Goal: Book appointment/travel/reservation

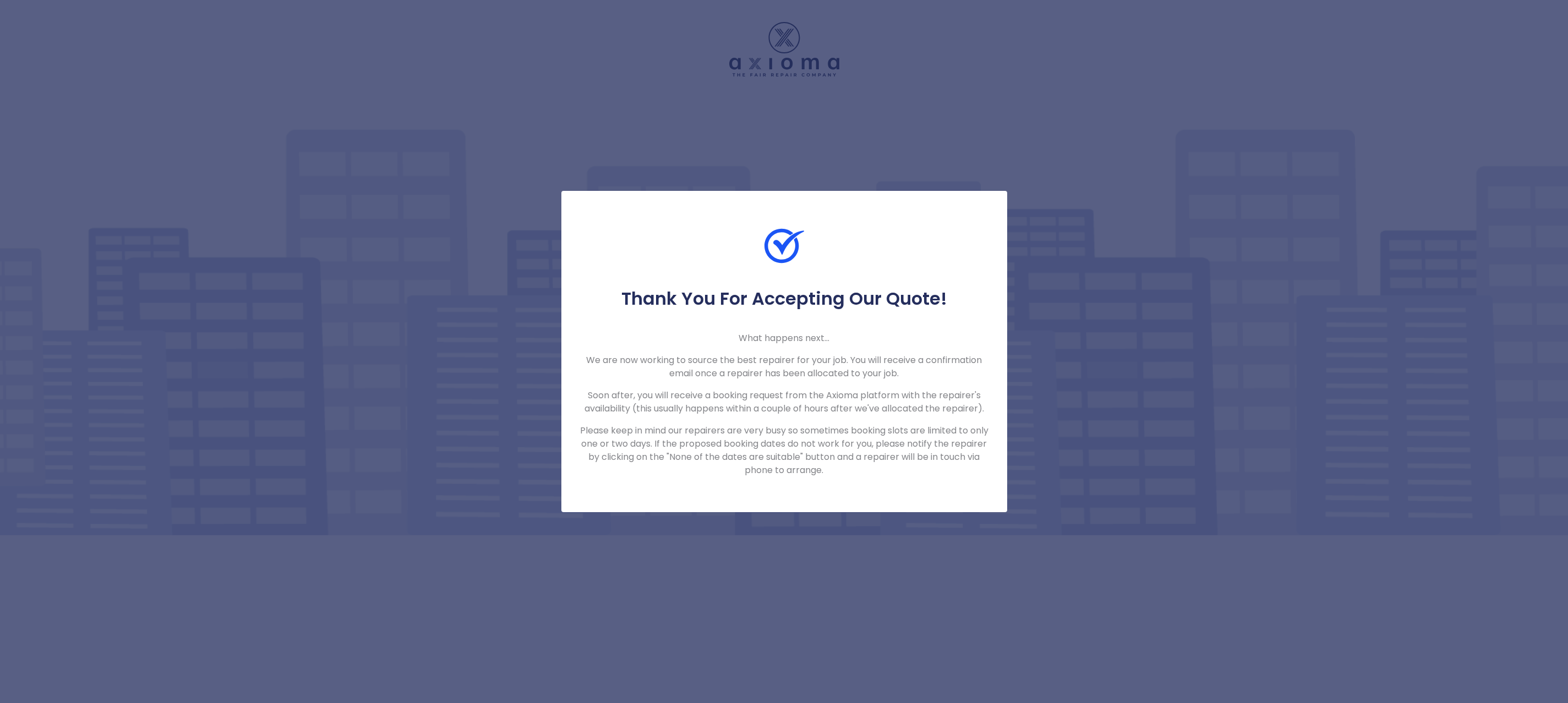
click at [331, 456] on div "Thank You For Accepting Our Quote! What happens next... We are now working to s…" at bounding box center [784, 351] width 1568 height 703
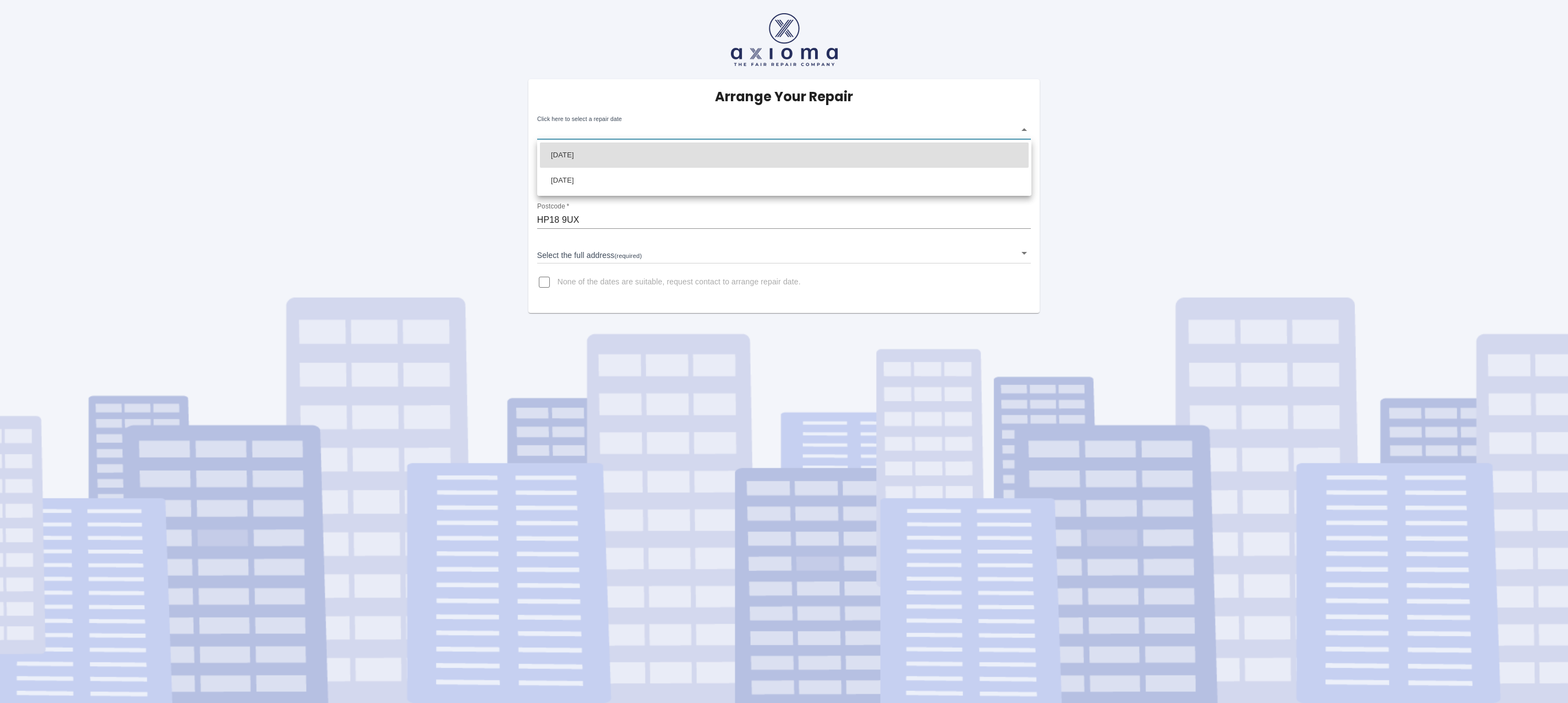
click at [622, 130] on body "Arrange Your Repair Click here to select a repair date ​ Phone Number   * 07450…" at bounding box center [784, 351] width 1568 height 703
click at [1233, 216] on div at bounding box center [784, 351] width 1568 height 703
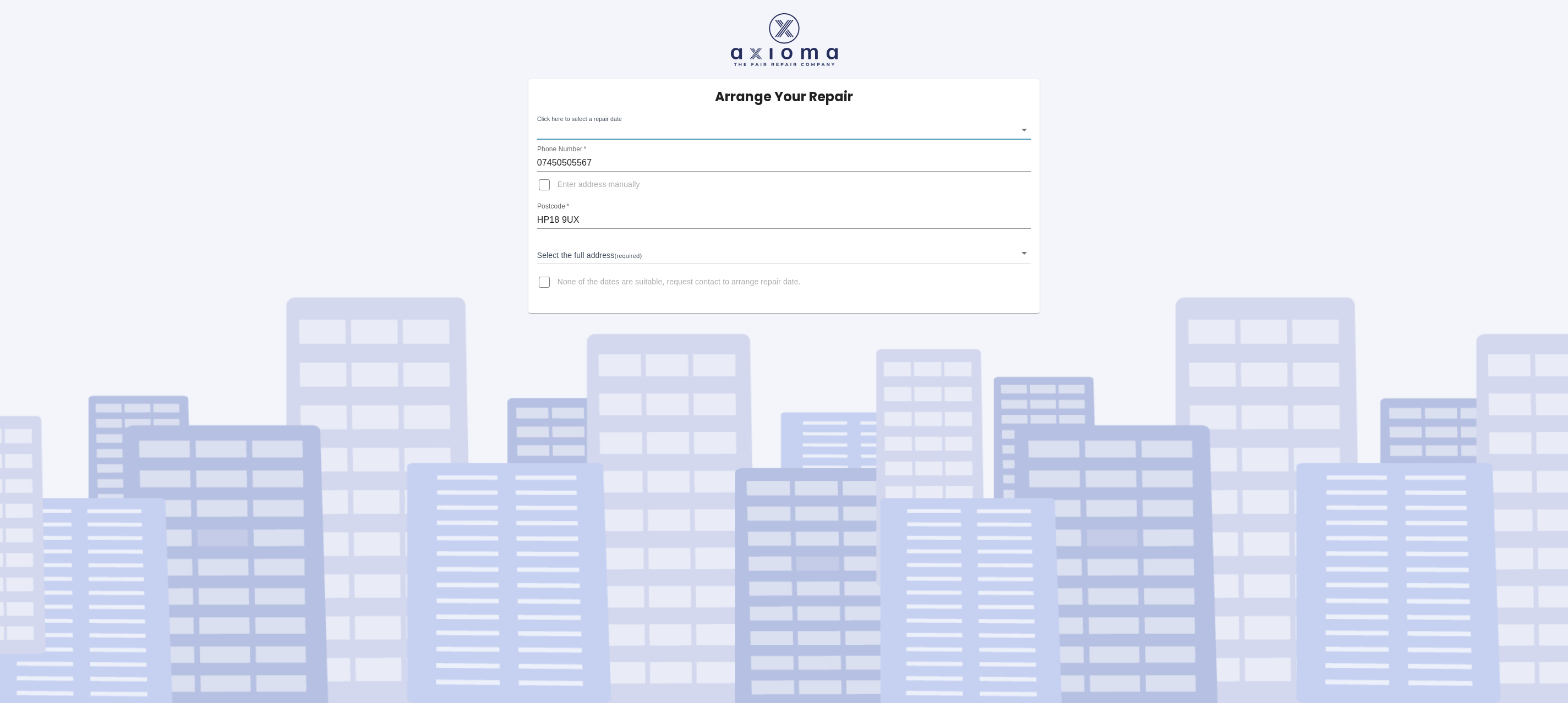
click at [559, 285] on span "None of the dates are suitable, request contact to arrange repair date." at bounding box center [678, 282] width 243 height 11
click at [557, 285] on input "None of the dates are suitable, request contact to arrange repair date." at bounding box center [544, 282] width 26 height 26
checkbox input "true"
